Goal: Navigation & Orientation: Understand site structure

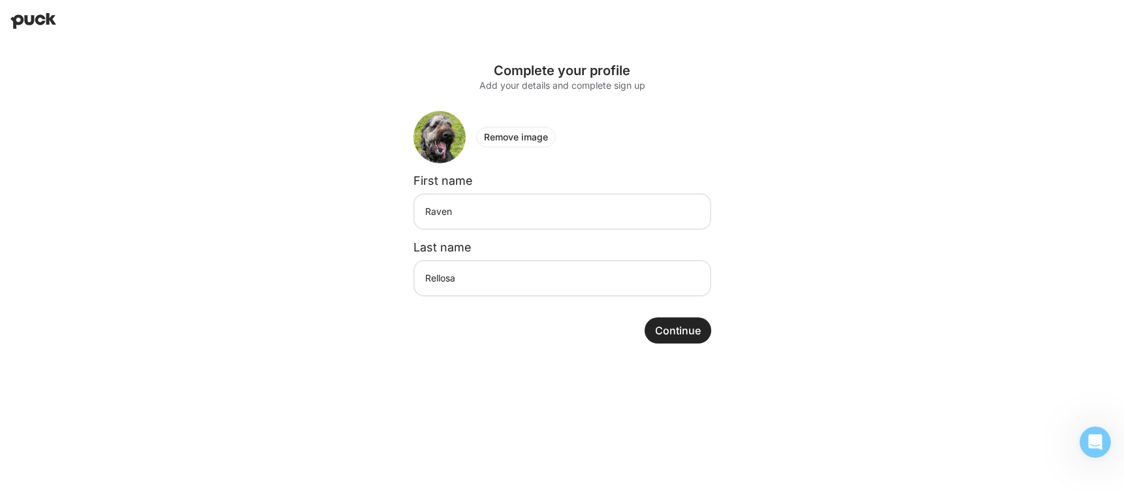
click at [687, 331] on button "Continue" at bounding box center [678, 331] width 67 height 26
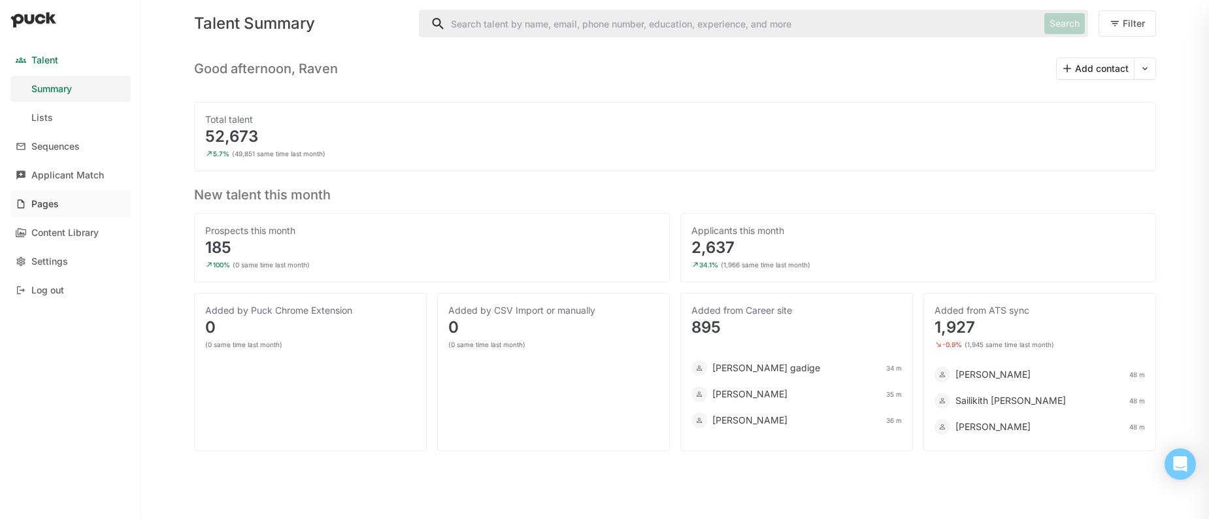
click at [83, 199] on link "Pages" at bounding box center [70, 204] width 120 height 26
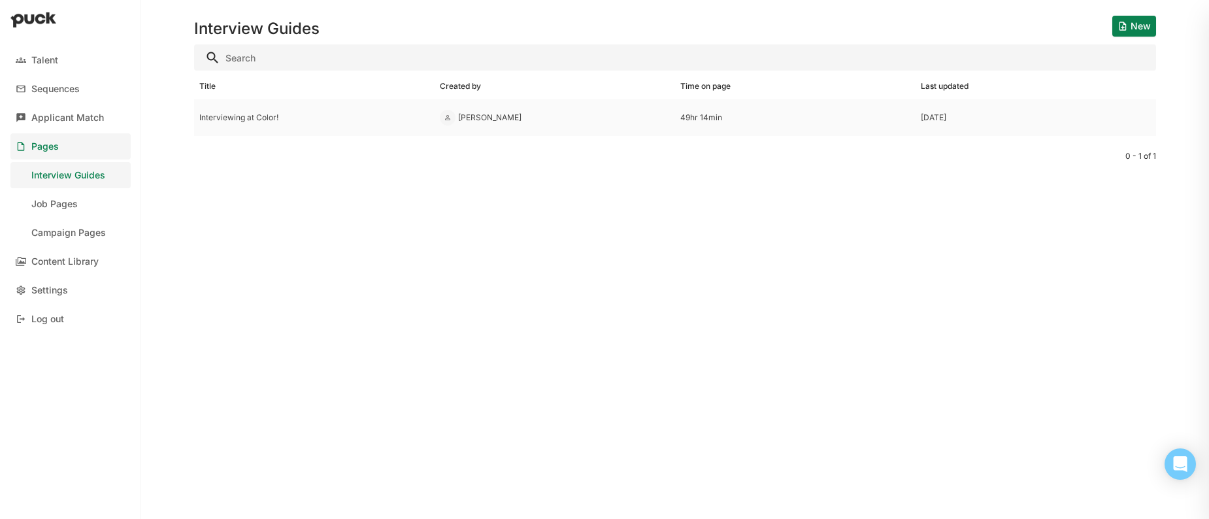
click at [354, 113] on div "Interviewing at Color!" at bounding box center [314, 117] width 230 height 9
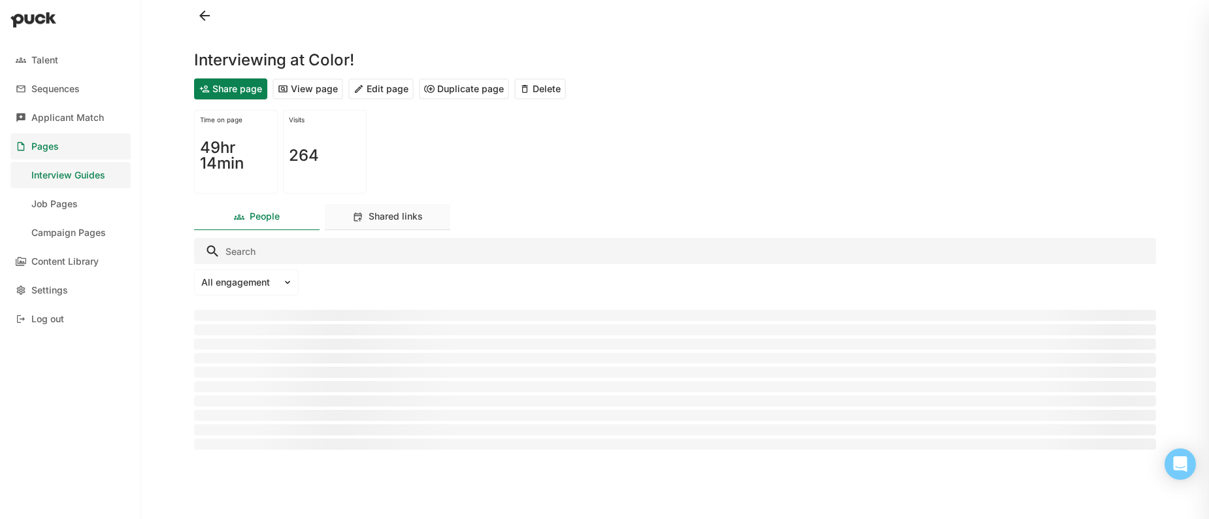
click at [393, 208] on div "Shared links" at bounding box center [387, 217] width 125 height 26
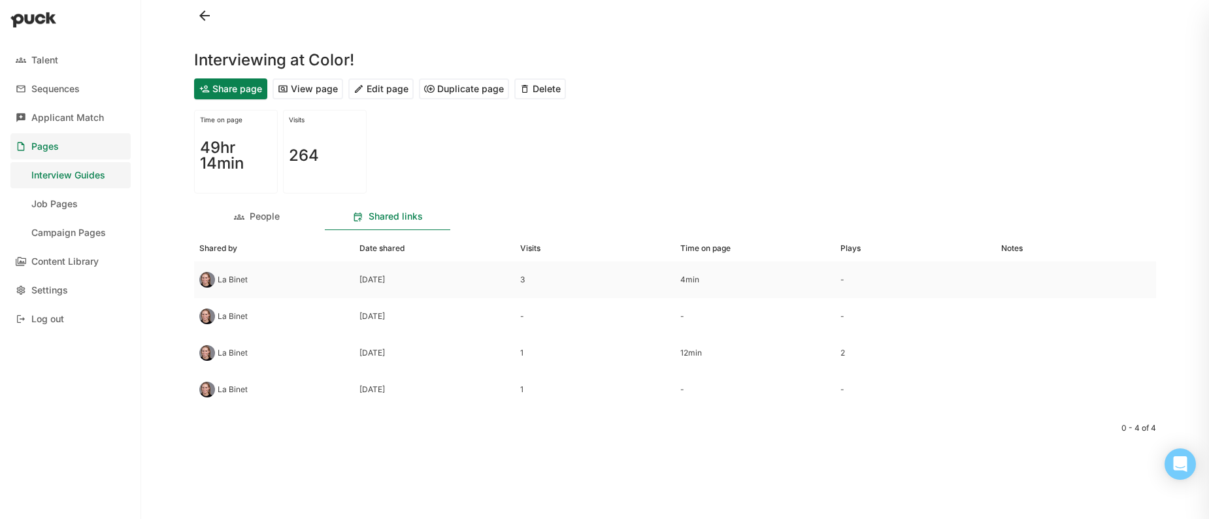
click at [325, 287] on div "La Binet" at bounding box center [274, 279] width 160 height 37
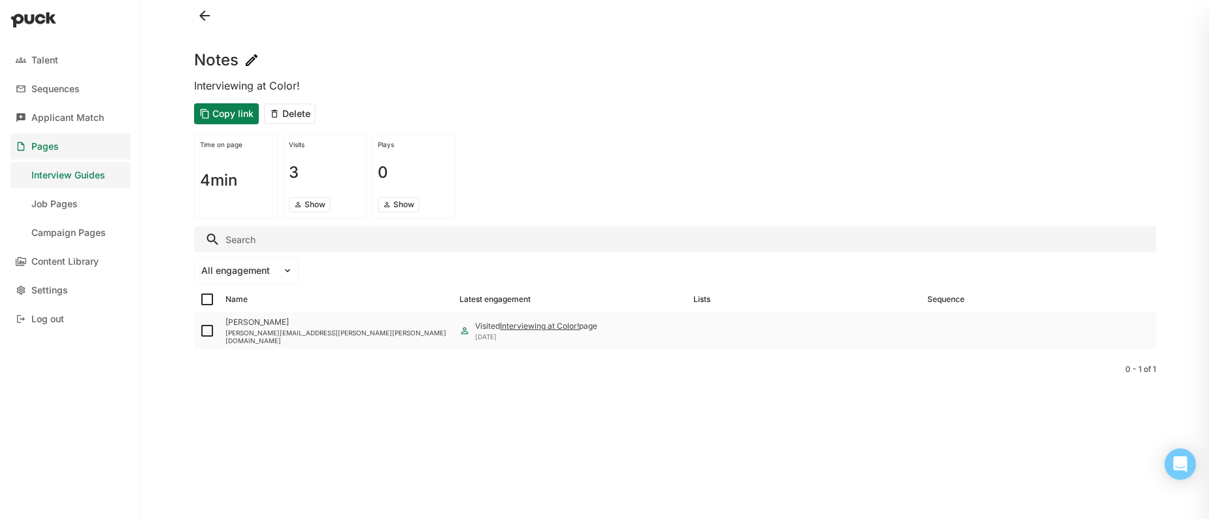
click at [259, 327] on div "[PERSON_NAME]" at bounding box center [336, 322] width 223 height 9
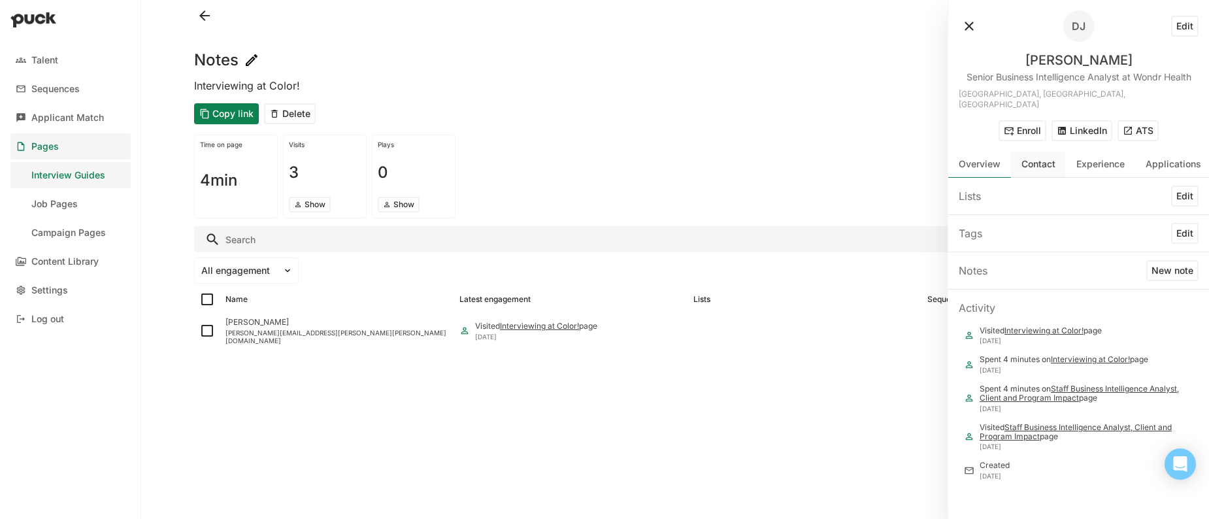
click at [1057, 157] on div "Contact" at bounding box center [1038, 165] width 55 height 26
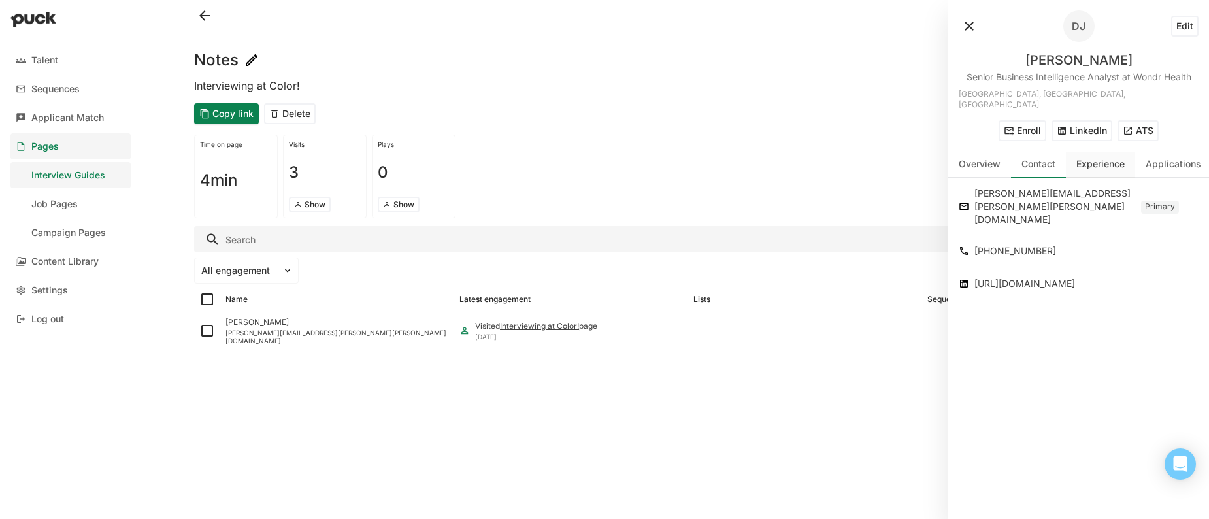
click at [1099, 159] on div "Experience" at bounding box center [1100, 165] width 69 height 26
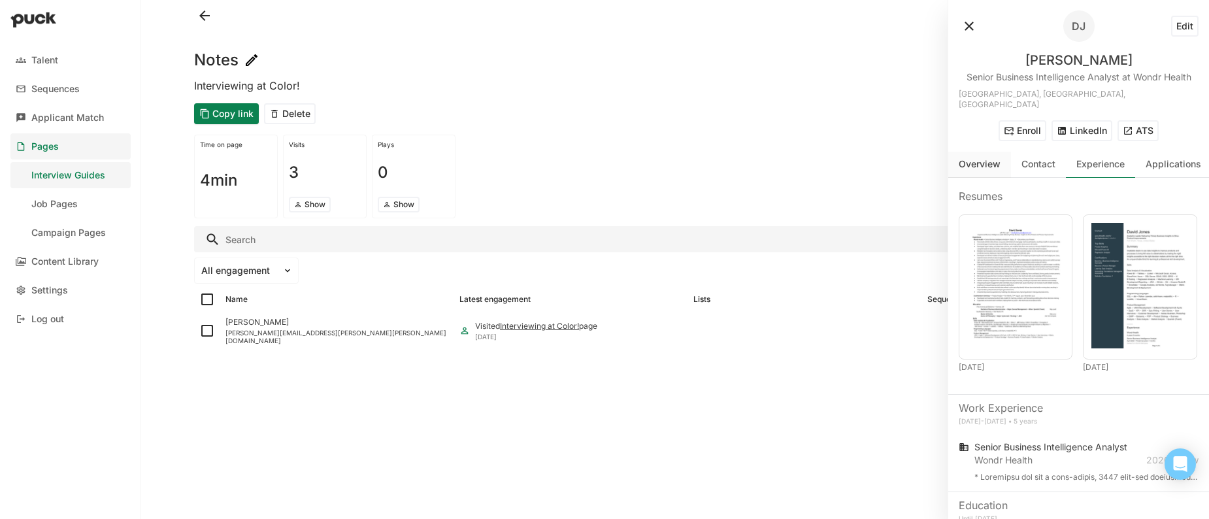
click at [961, 159] on div "Overview" at bounding box center [980, 164] width 42 height 11
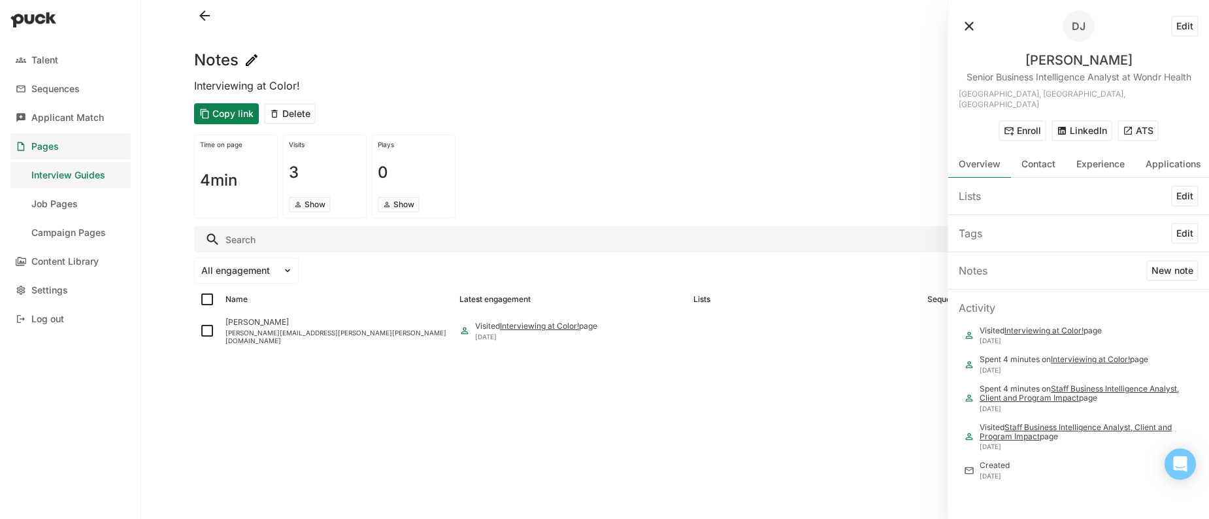
click at [972, 26] on button at bounding box center [969, 26] width 21 height 21
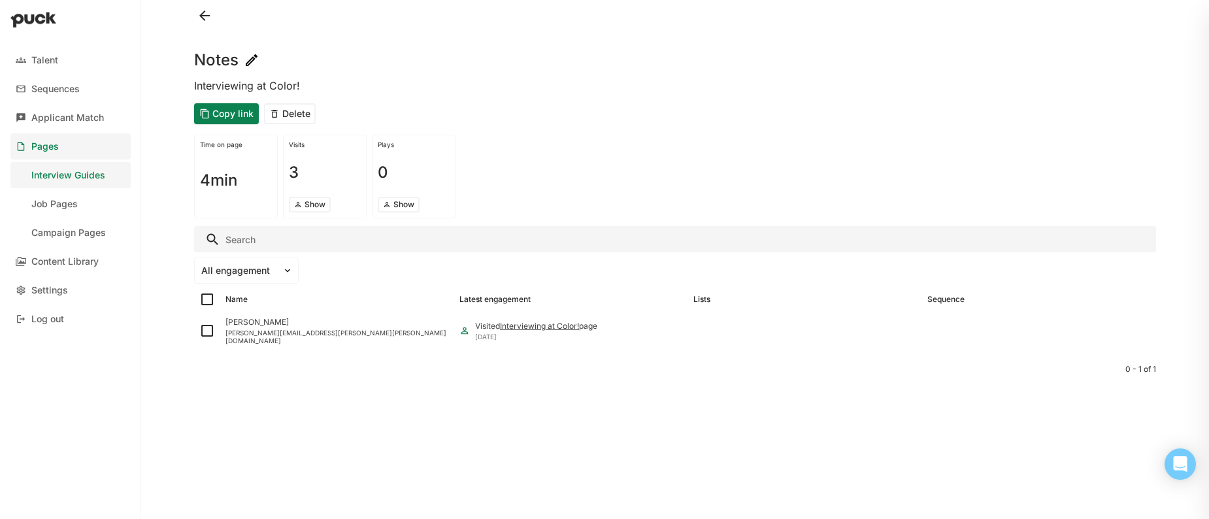
click at [206, 22] on button at bounding box center [204, 15] width 21 height 21
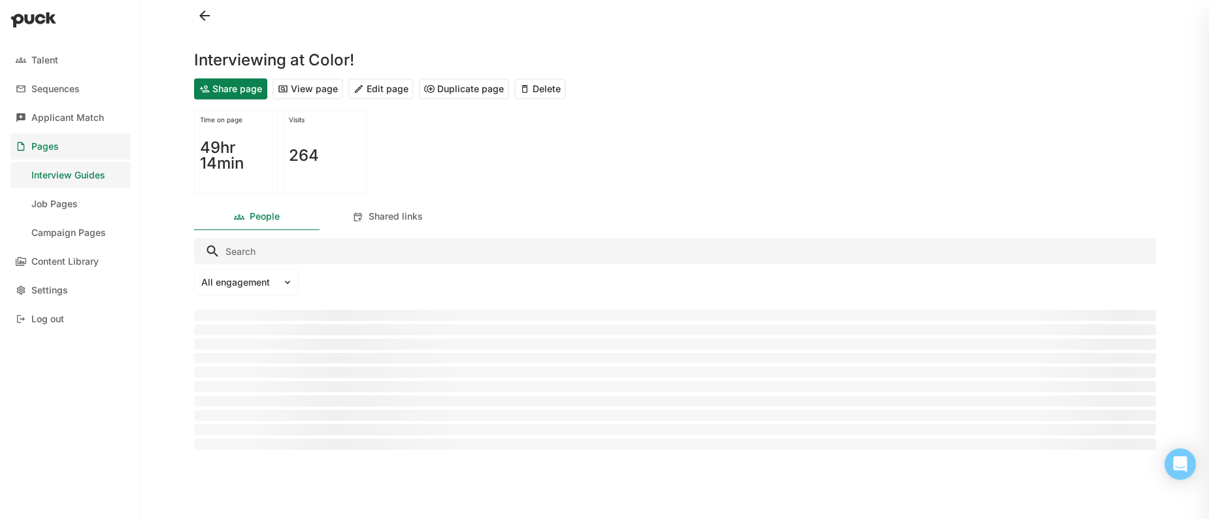
click at [194, 24] on div at bounding box center [675, 15] width 962 height 31
click at [197, 20] on button at bounding box center [204, 15] width 21 height 21
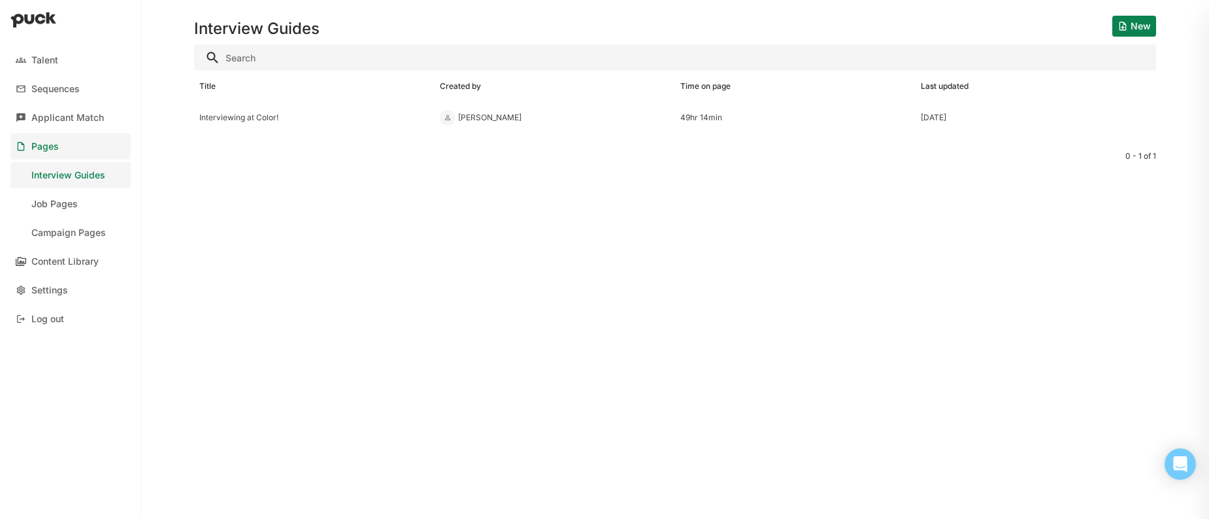
click at [76, 269] on link "Content Library" at bounding box center [70, 261] width 120 height 26
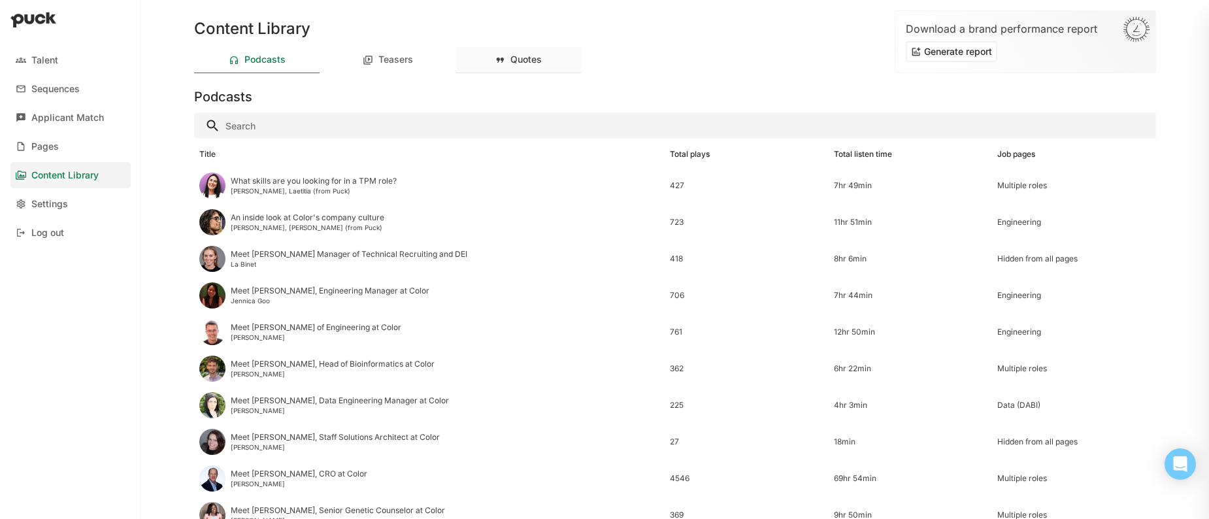
click at [551, 50] on div "Quotes" at bounding box center [517, 60] width 125 height 26
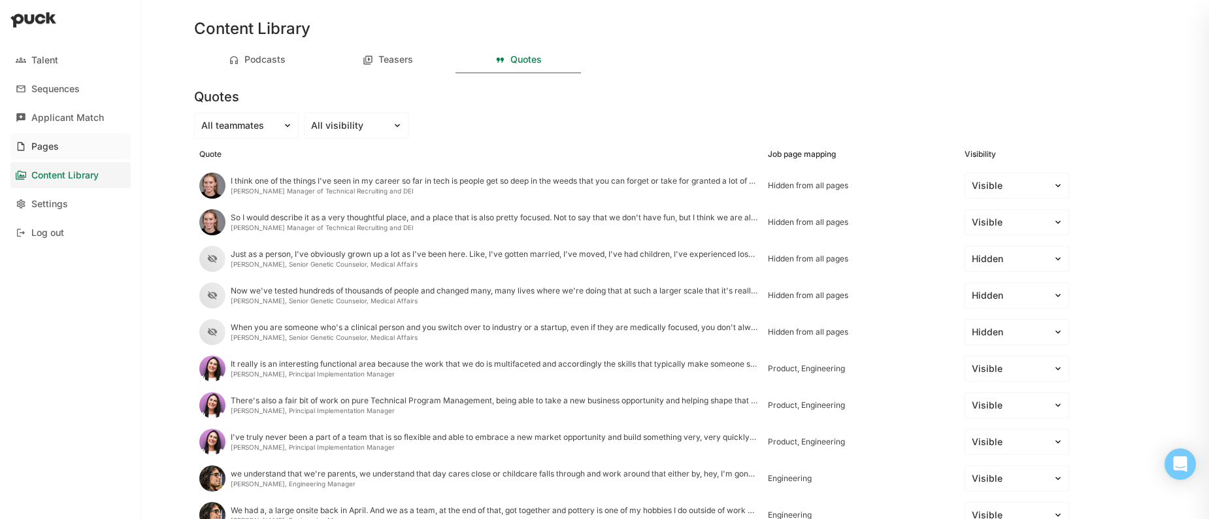
click at [56, 141] on div "Pages" at bounding box center [44, 146] width 27 height 11
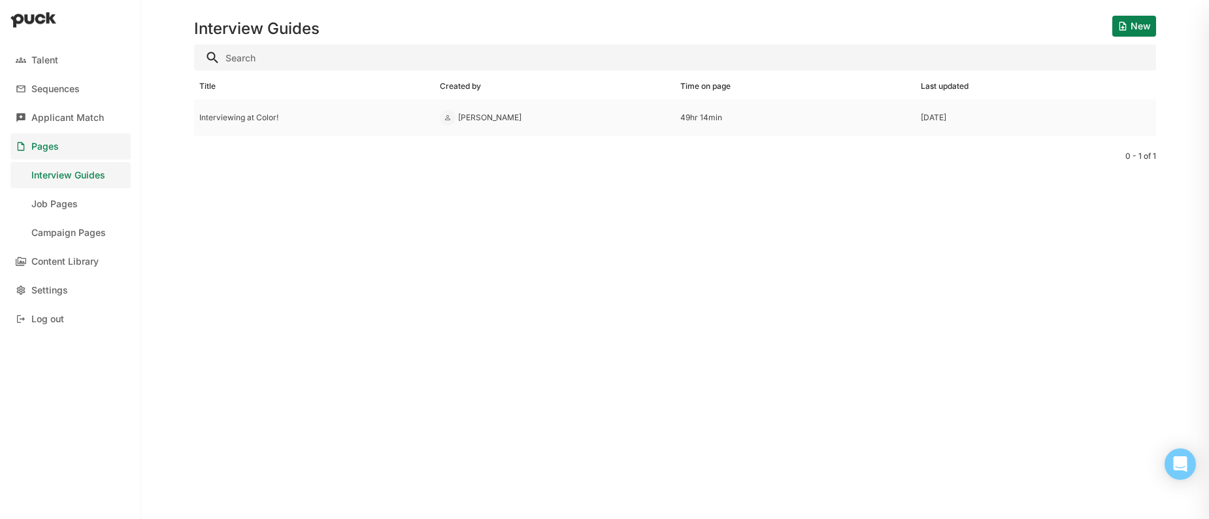
click at [234, 119] on div "Interviewing at Color!" at bounding box center [314, 117] width 230 height 9
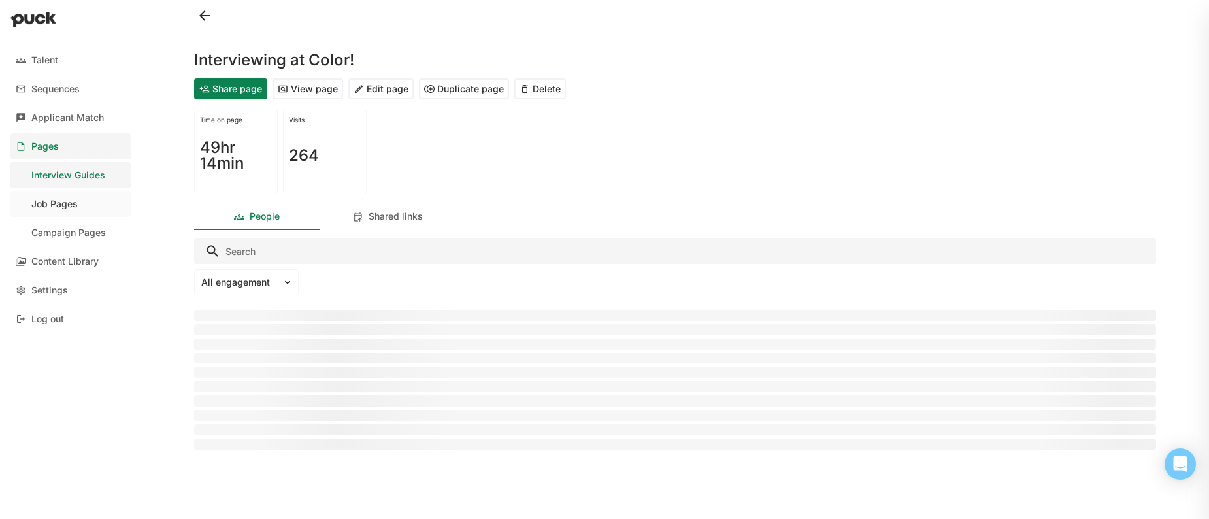
click at [82, 206] on link "Job Pages" at bounding box center [70, 204] width 120 height 26
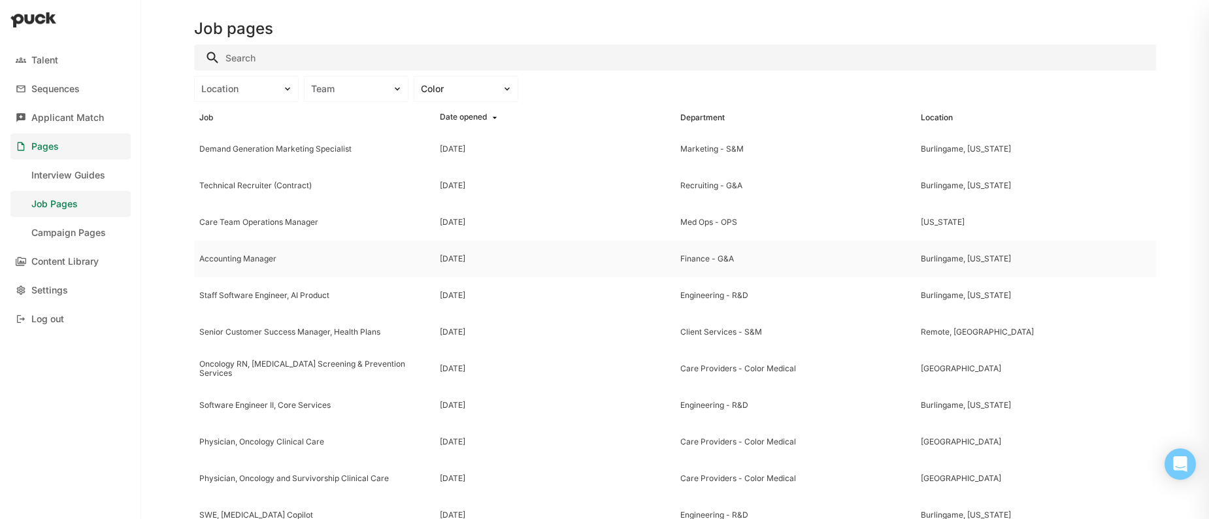
click at [287, 260] on div "Accounting Manager" at bounding box center [314, 258] width 230 height 9
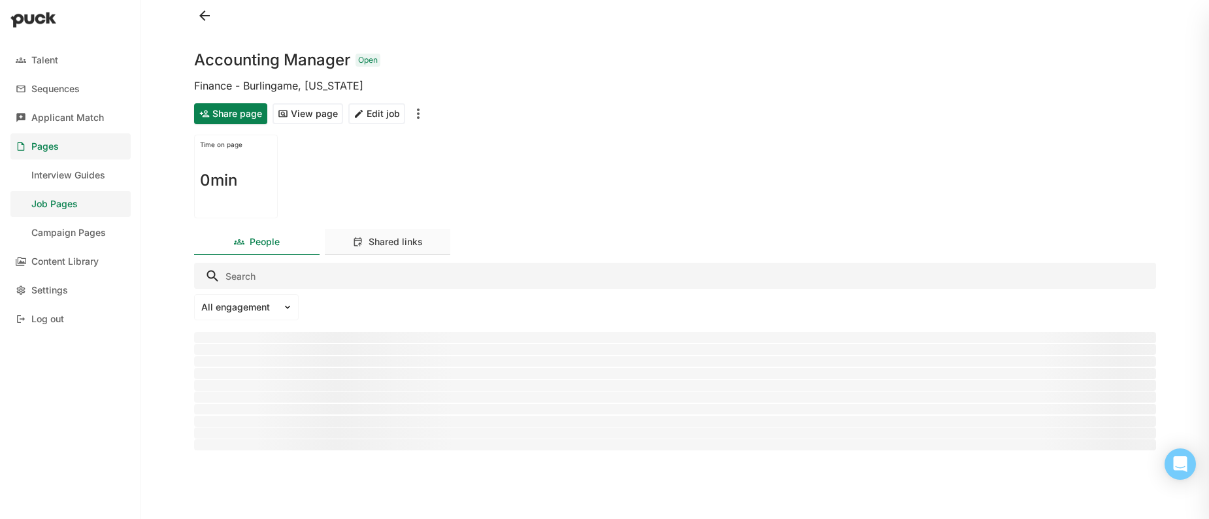
drag, startPoint x: 385, startPoint y: 246, endPoint x: 380, endPoint y: 254, distance: 9.3
click at [385, 246] on div "Shared links" at bounding box center [396, 242] width 54 height 11
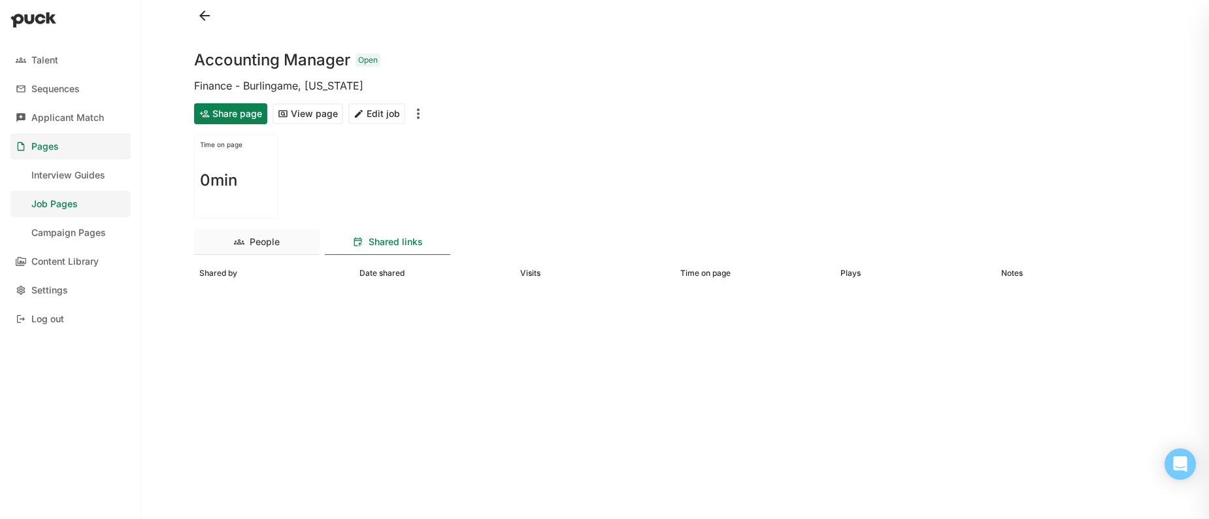
click at [271, 238] on div "People" at bounding box center [265, 242] width 30 height 11
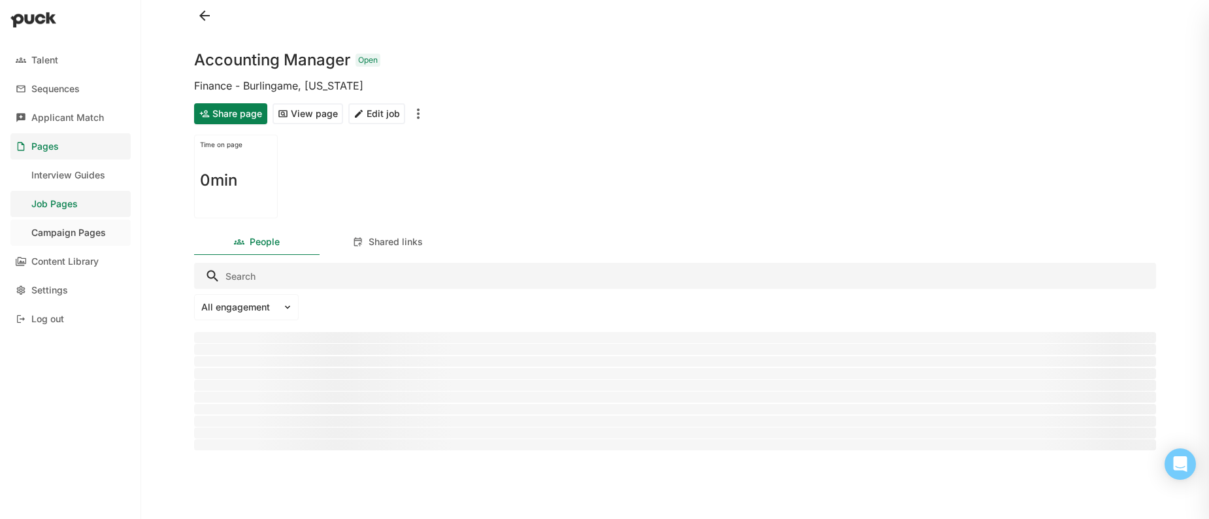
click at [90, 237] on div "Campaign Pages" at bounding box center [68, 232] width 74 height 11
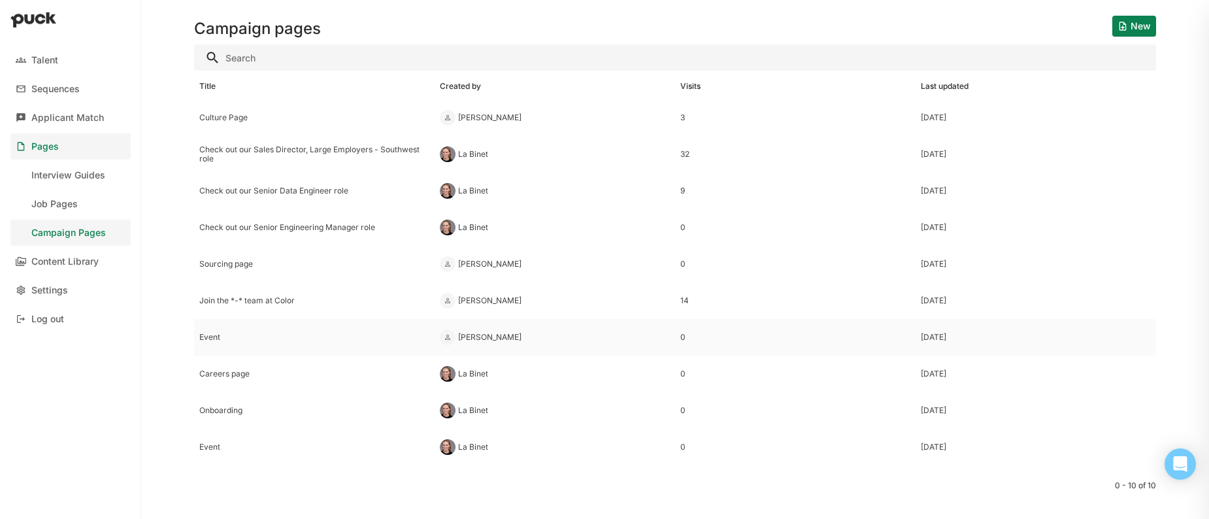
click at [214, 335] on div "Event" at bounding box center [314, 337] width 230 height 9
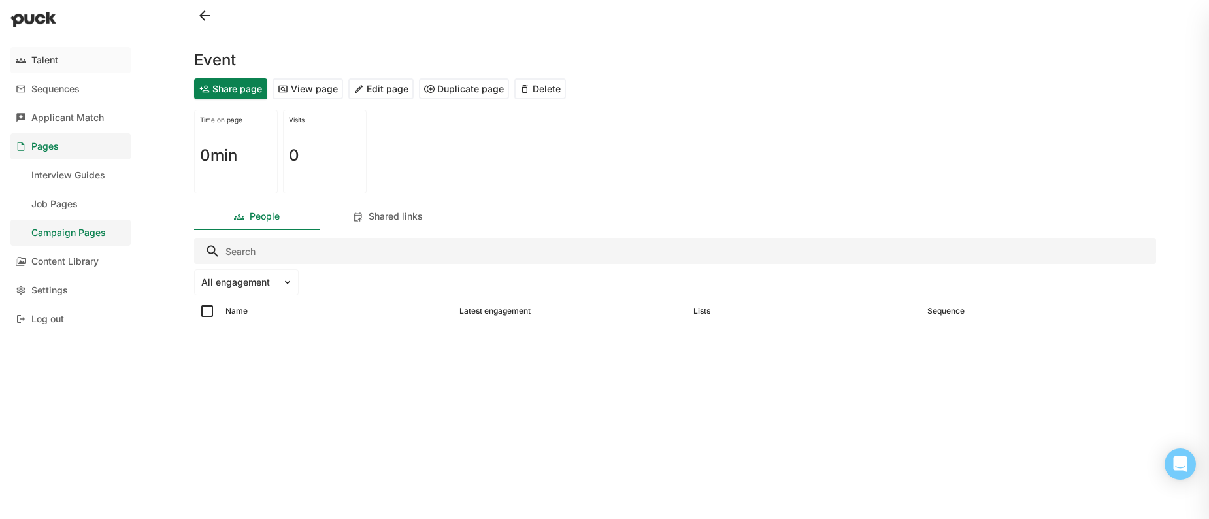
click at [57, 50] on link "Talent" at bounding box center [70, 60] width 120 height 26
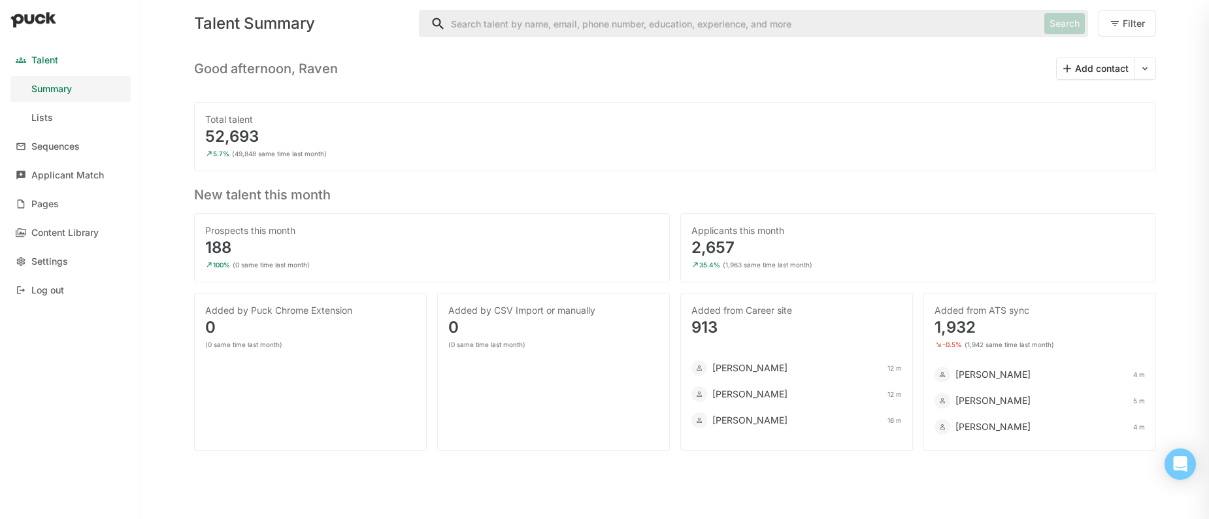
click at [59, 111] on link "Lists" at bounding box center [70, 118] width 120 height 26
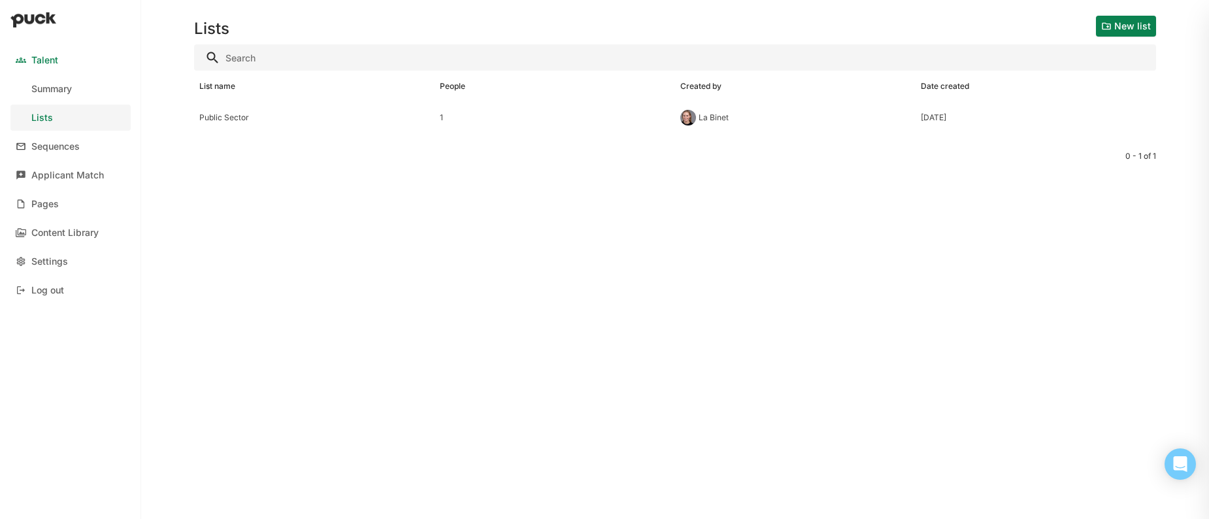
click at [82, 152] on link "Sequences" at bounding box center [70, 146] width 120 height 26
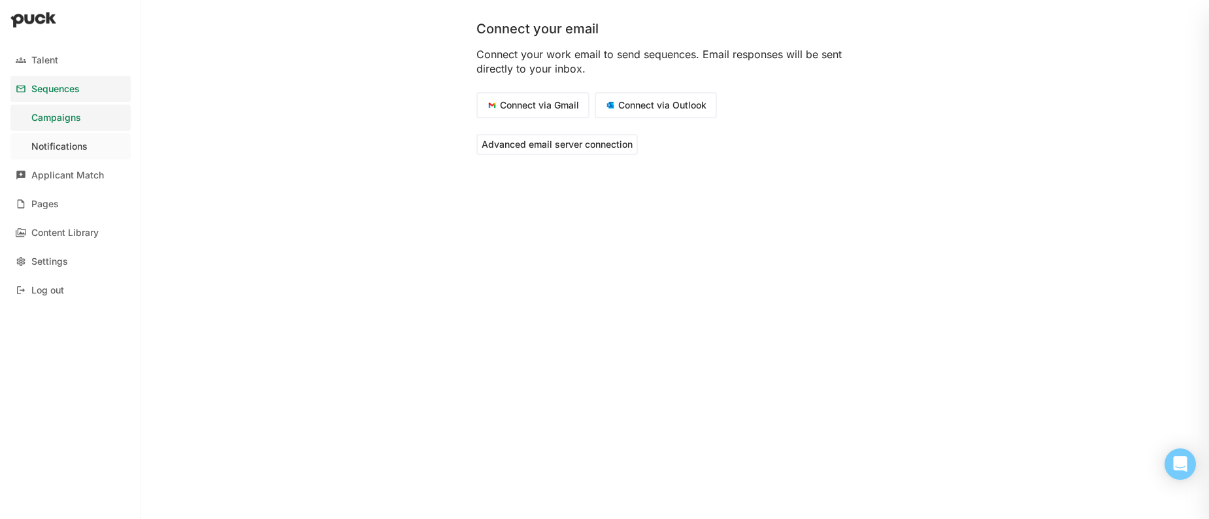
click at [86, 146] on div "Notifications" at bounding box center [59, 146] width 56 height 11
click at [90, 260] on link "Settings" at bounding box center [70, 261] width 120 height 26
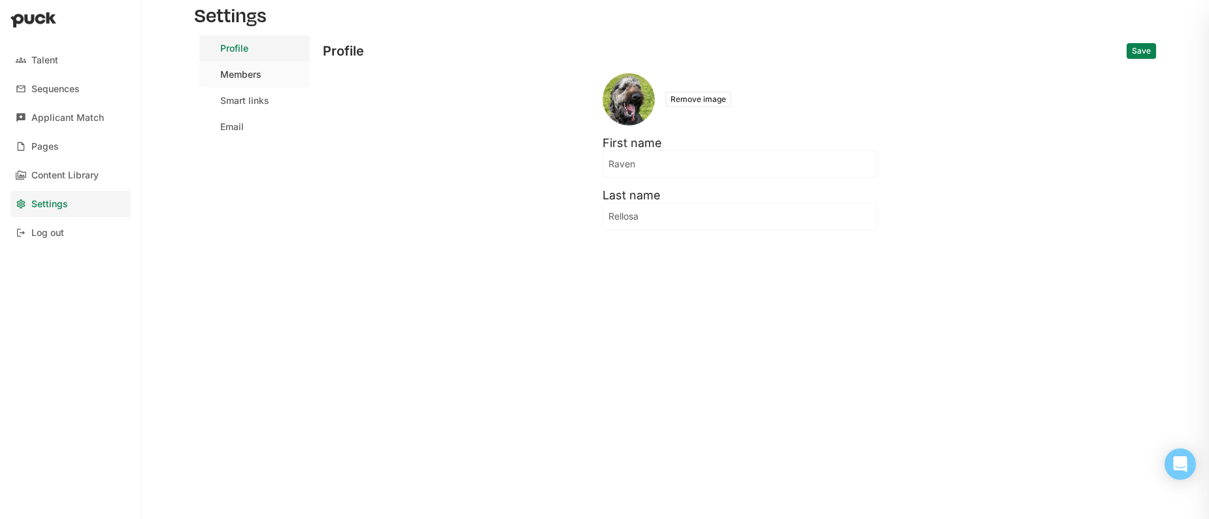
click at [214, 74] on div at bounding box center [210, 74] width 10 height 10
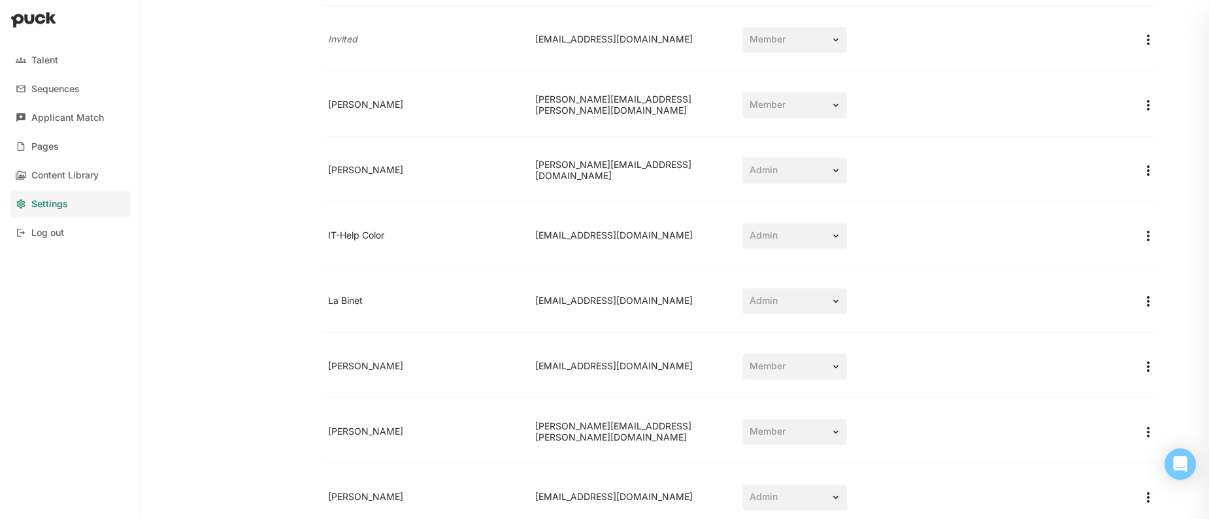
scroll to position [241, 0]
